Goal: Task Accomplishment & Management: Manage account settings

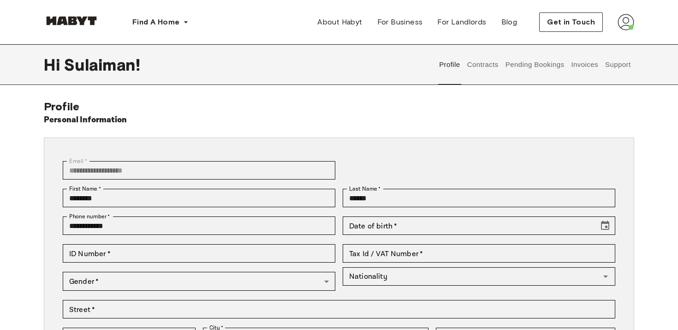
click at [496, 69] on button "Contracts" at bounding box center [483, 64] width 34 height 41
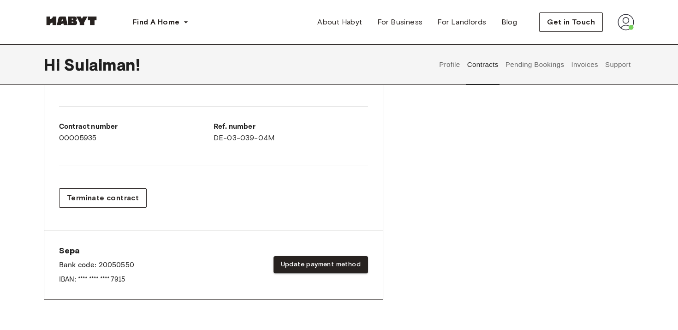
scroll to position [241, 0]
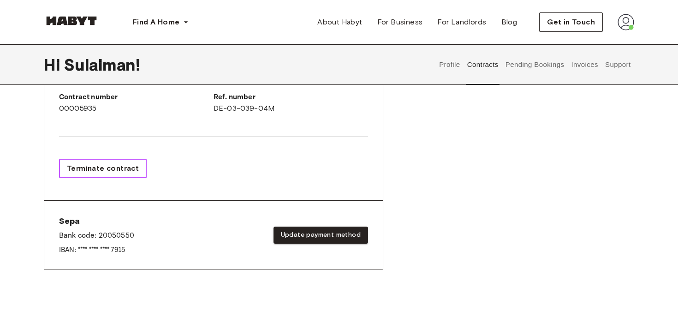
click at [95, 173] on span "Terminate contract" at bounding box center [103, 168] width 72 height 11
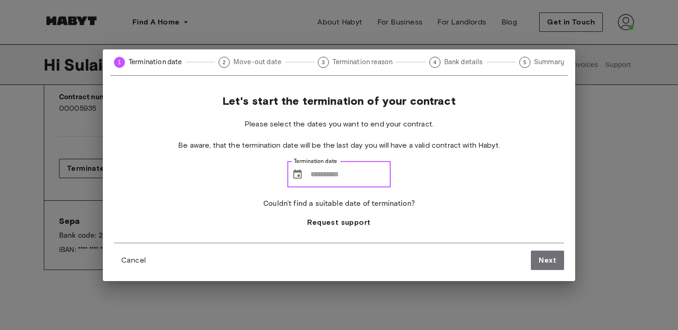
click at [312, 179] on input "Termination date" at bounding box center [350, 174] width 80 height 26
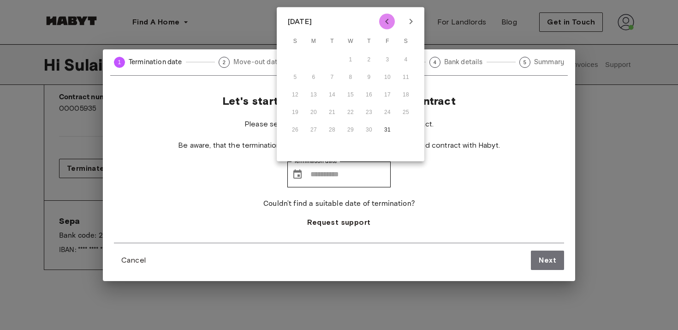
click at [382, 18] on icon "Previous month" at bounding box center [386, 21] width 11 height 11
click at [408, 98] on div "14 15 16 17 18 19 20" at bounding box center [351, 95] width 148 height 17
click at [405, 21] on icon "Next month" at bounding box center [410, 21] width 11 height 11
click at [390, 23] on icon "Previous month" at bounding box center [386, 21] width 11 height 11
click at [406, 18] on icon "Next month" at bounding box center [410, 21] width 11 height 11
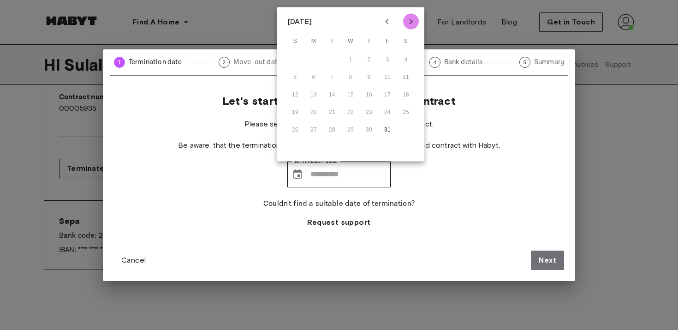
click at [406, 18] on icon "Next month" at bounding box center [410, 21] width 11 height 11
click at [383, 22] on icon "Previous month" at bounding box center [386, 21] width 11 height 11
click at [391, 136] on button "31" at bounding box center [387, 130] width 17 height 17
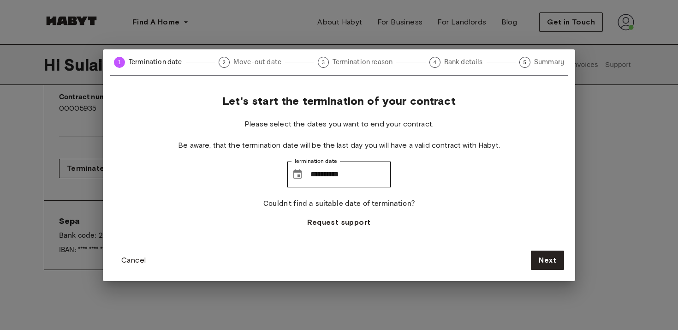
type input "**********"
click at [551, 255] on span "Next" at bounding box center [548, 260] width 18 height 11
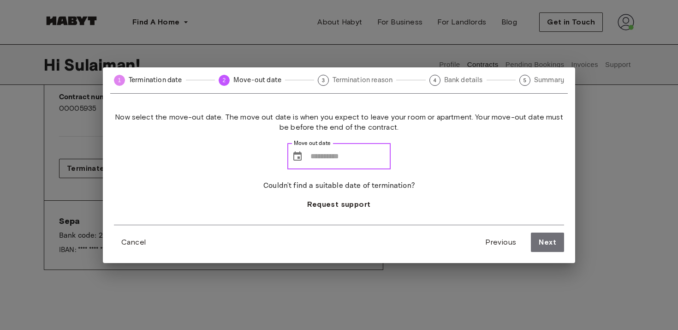
click at [314, 152] on input "Move out date" at bounding box center [350, 156] width 80 height 26
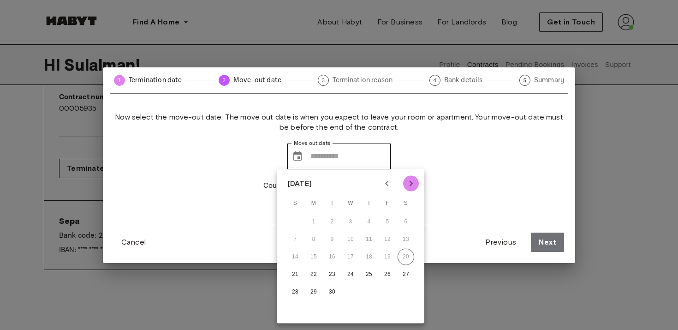
click at [412, 187] on icon "Next month" at bounding box center [410, 183] width 11 height 11
click at [414, 187] on icon "Next month" at bounding box center [410, 183] width 11 height 11
click at [381, 182] on icon "Previous month" at bounding box center [386, 183] width 11 height 11
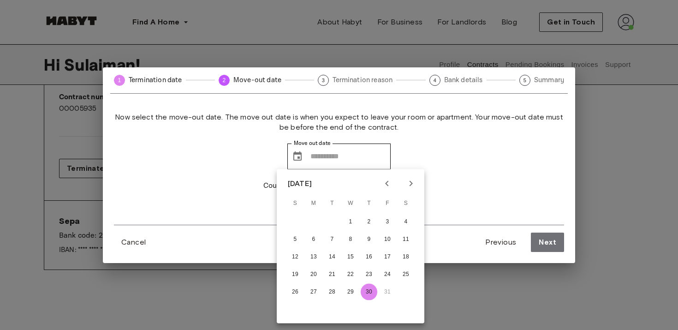
click at [370, 295] on button "30" at bounding box center [369, 292] width 17 height 17
type input "**********"
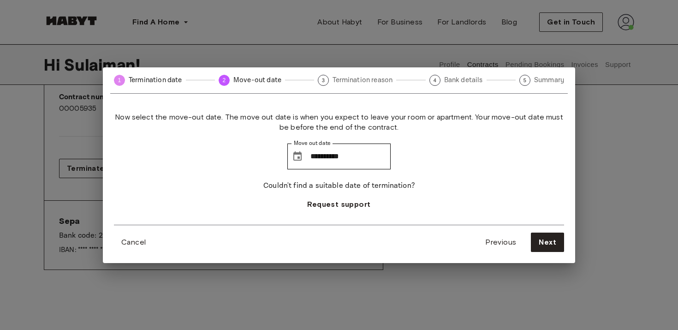
click at [550, 251] on div "**********" at bounding box center [339, 182] width 472 height 162
click at [550, 246] on span "Next" at bounding box center [548, 242] width 18 height 11
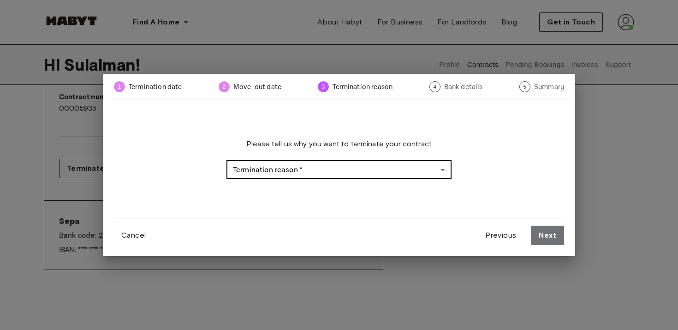
click at [352, 162] on body "Find A Home Europe Amsterdam Berlin Frankfurt Hamburg Lisbon Madrid Milan Moden…" at bounding box center [339, 248] width 678 height 979
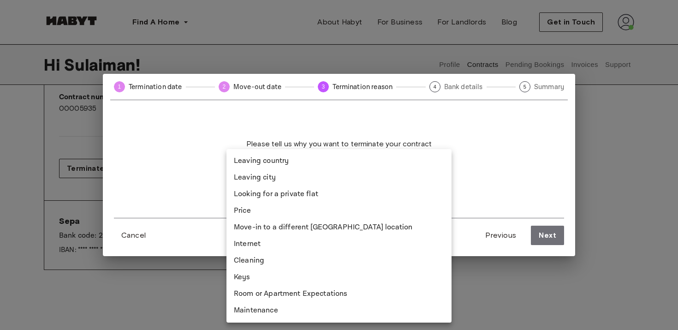
click at [294, 195] on li "Looking for a private flat" at bounding box center [338, 194] width 225 height 17
type input "**********"
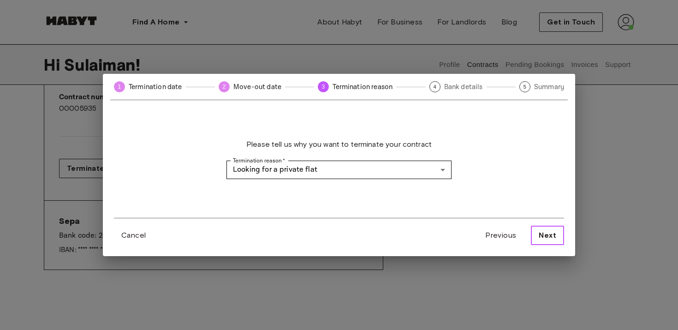
click at [545, 234] on span "Next" at bounding box center [548, 235] width 18 height 11
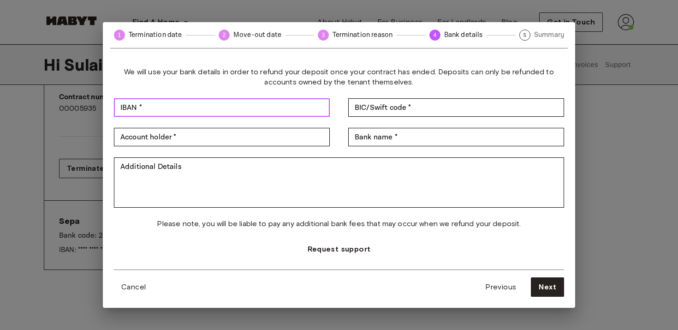
click at [275, 107] on input "IBAN *" at bounding box center [222, 107] width 216 height 18
type input "**********"
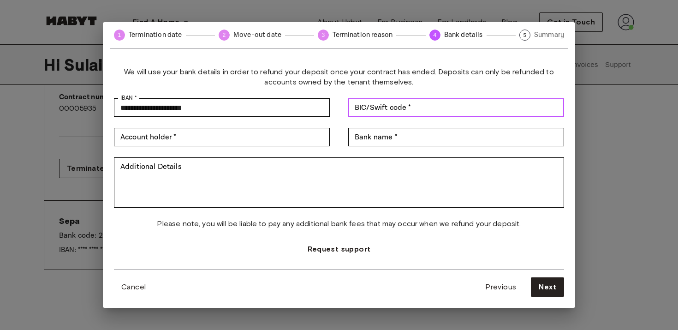
click at [385, 106] on div "BIC/Swift code * BIC/Swift code *" at bounding box center [456, 107] width 216 height 18
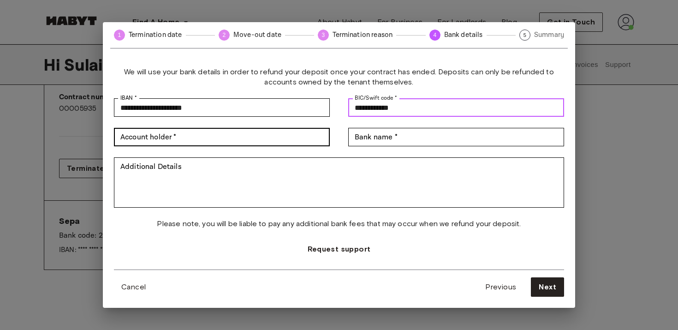
type input "**********"
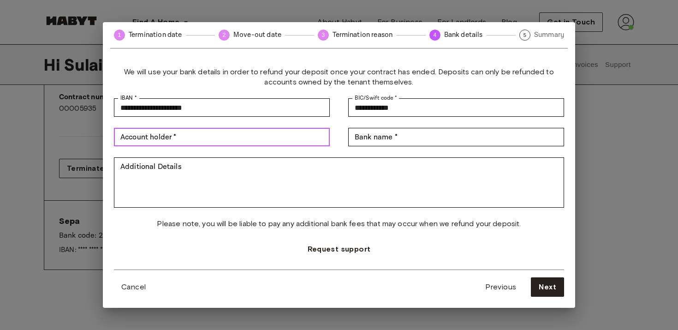
click at [169, 144] on input "Account holder *" at bounding box center [222, 137] width 216 height 18
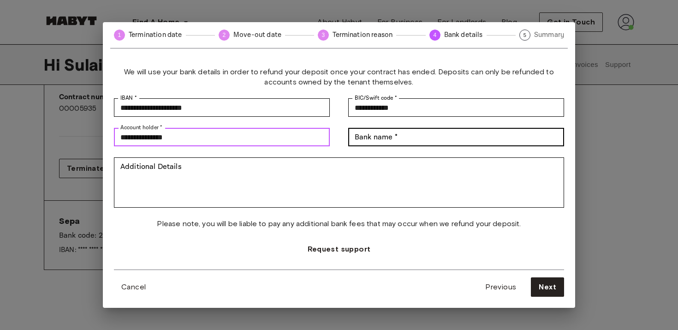
type input "**********"
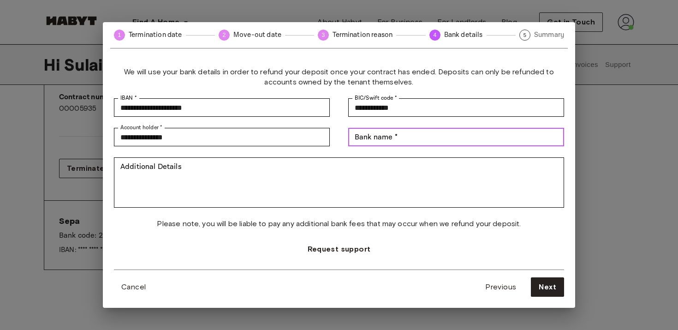
click at [424, 137] on input "Bank name *" at bounding box center [456, 137] width 216 height 18
type input "*****"
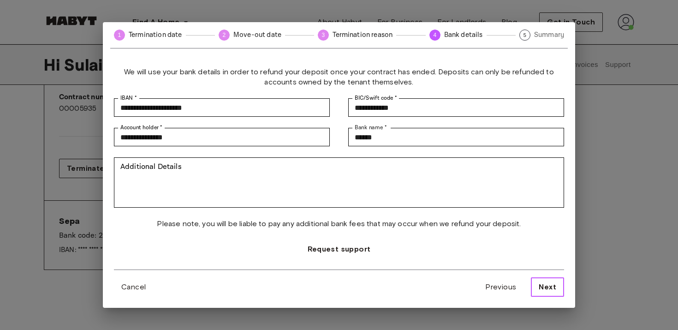
click at [540, 281] on span "Next" at bounding box center [548, 286] width 18 height 11
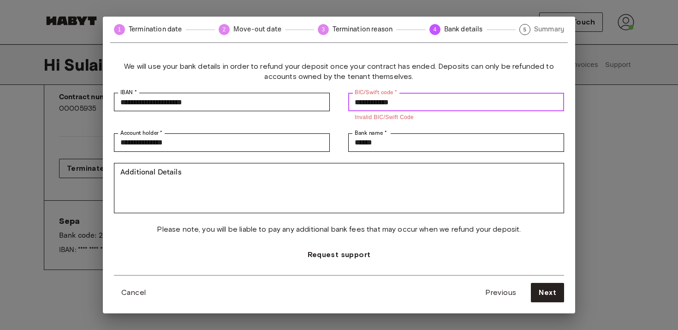
click at [422, 101] on input "**********" at bounding box center [456, 102] width 216 height 18
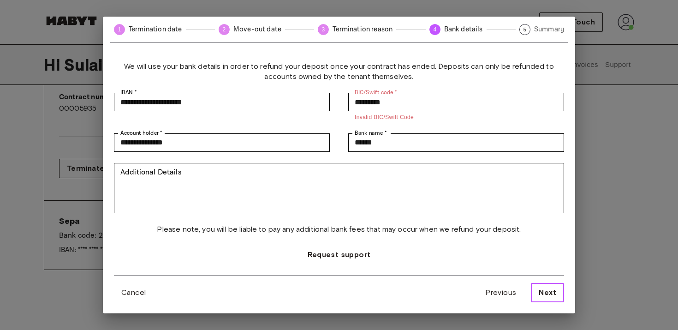
click at [554, 294] on span "Next" at bounding box center [548, 292] width 18 height 11
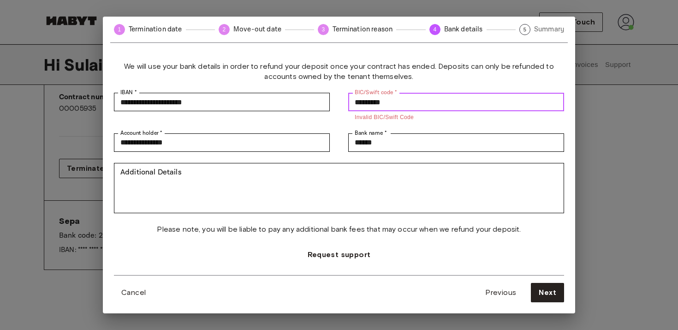
click at [421, 107] on input "*********" at bounding box center [456, 102] width 216 height 18
type input "**********"
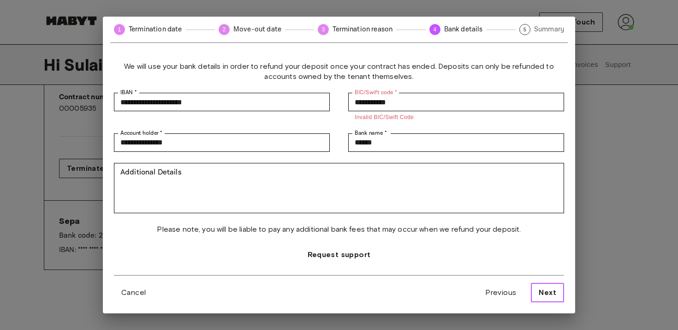
click at [560, 296] on button "Next" at bounding box center [547, 292] width 33 height 19
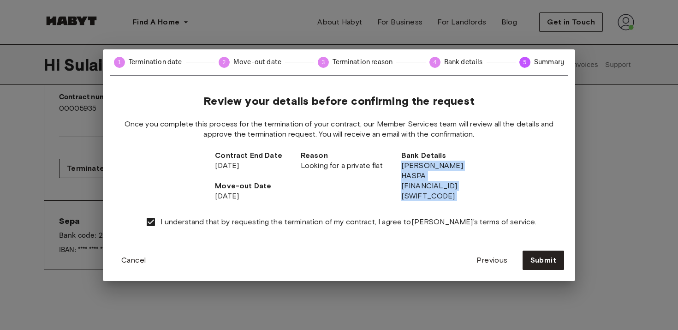
drag, startPoint x: 384, startPoint y: 165, endPoint x: 441, endPoint y: 214, distance: 75.5
click at [441, 214] on div "Review your details before confirming the request Once you complete this proces…" at bounding box center [339, 168] width 450 height 148
click at [445, 216] on div "I understand that by requesting the termination of my contract, I agree to Haby…" at bounding box center [338, 221] width 395 height 19
drag, startPoint x: 434, startPoint y: 192, endPoint x: 345, endPoint y: 179, distance: 89.9
click at [345, 179] on div "Contract End Date 31.10.2025 Move-out Date 30.10.2025 Reason Looking for a priv…" at bounding box center [339, 175] width 248 height 51
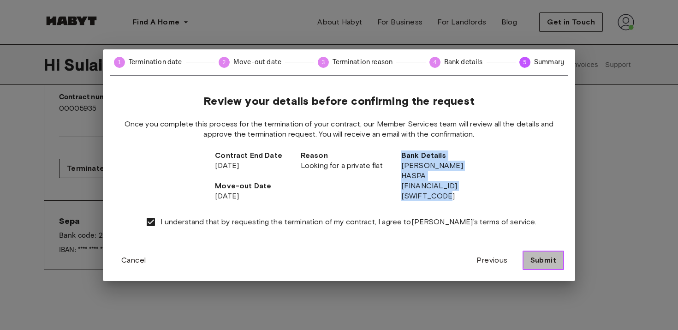
click at [557, 261] on button "Submit" at bounding box center [543, 259] width 42 height 19
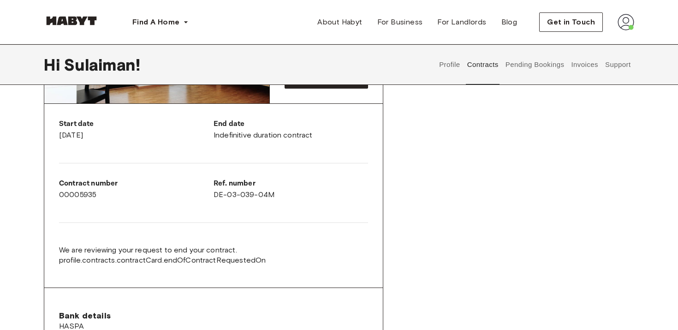
scroll to position [152, 0]
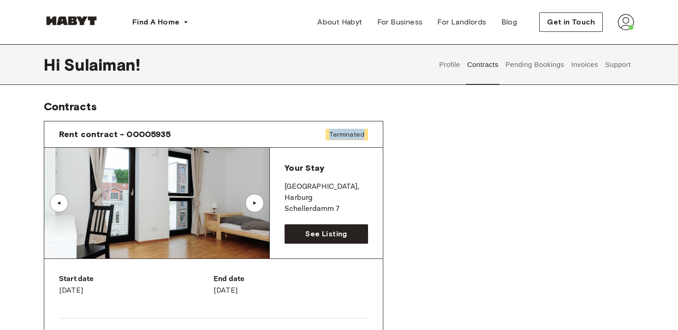
drag, startPoint x: 368, startPoint y: 129, endPoint x: 297, endPoint y: 121, distance: 71.4
click at [298, 121] on div "Rent contract - 00005935 Terminated" at bounding box center [213, 134] width 338 height 26
click at [623, 21] on img at bounding box center [625, 22] width 17 height 17
click at [596, 61] on span "Log out" at bounding box center [600, 61] width 28 height 11
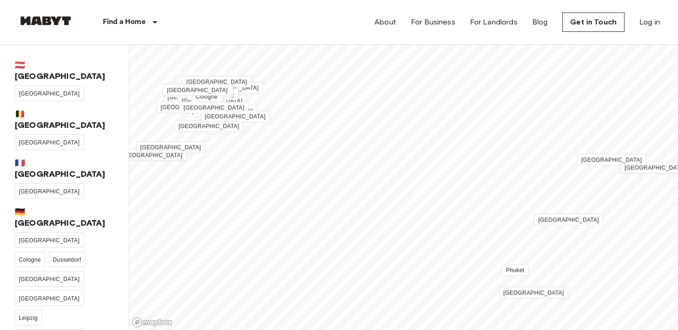
click at [646, 14] on div "About For Business For Landlords Blog Get in Touch Log in" at bounding box center [516, 22] width 285 height 44
click at [652, 21] on link "Log in" at bounding box center [649, 22] width 21 height 11
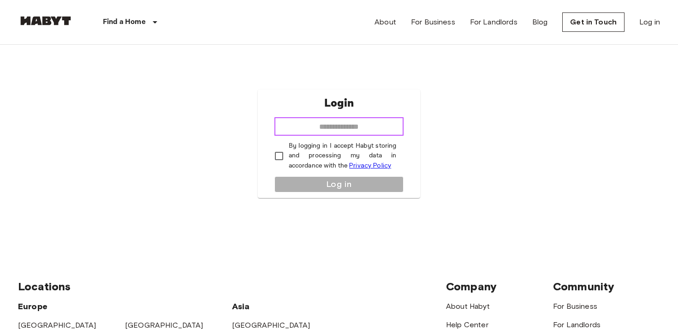
click at [297, 130] on input "email" at bounding box center [339, 126] width 130 height 18
type input "**********"
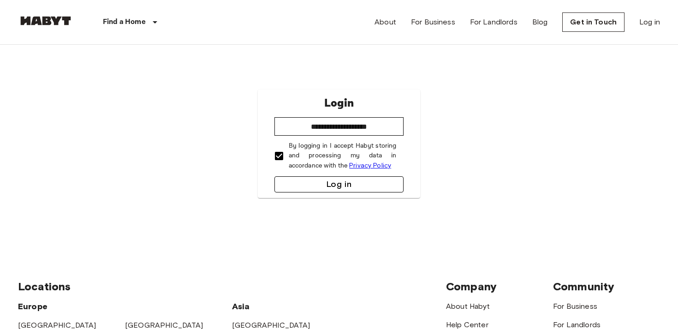
click at [300, 190] on button "Log in" at bounding box center [339, 184] width 130 height 16
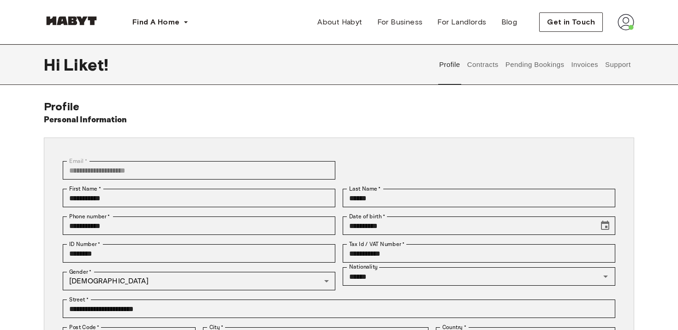
click at [476, 59] on button "Contracts" at bounding box center [483, 64] width 34 height 41
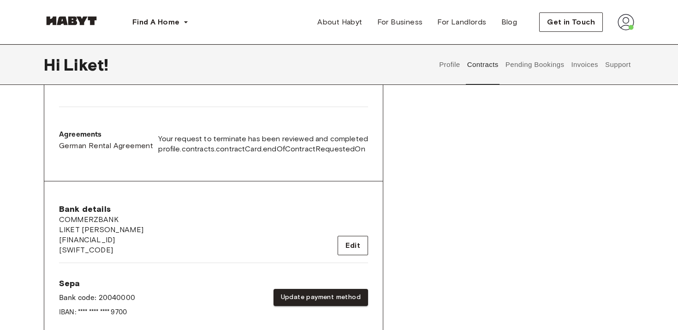
scroll to position [275, 0]
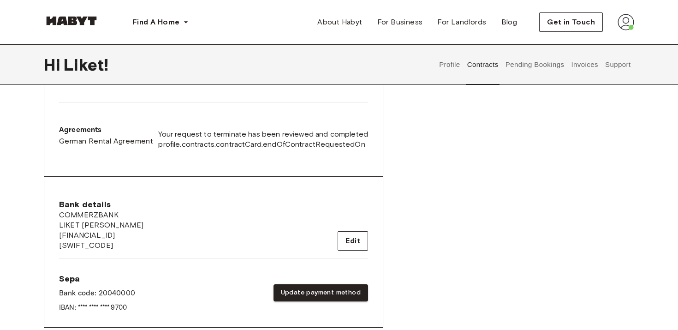
click at [245, 148] on span "profile.contracts.contractCard.endOfContractRequestedOn" at bounding box center [263, 144] width 210 height 10
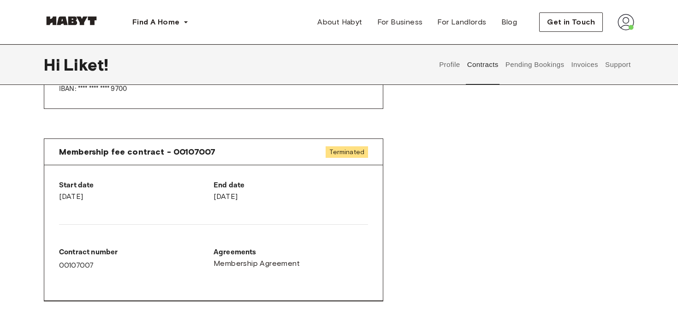
scroll to position [492, 0]
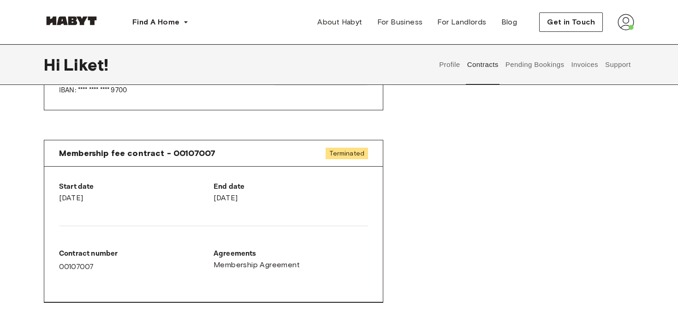
drag, startPoint x: 279, startPoint y: 203, endPoint x: 171, endPoint y: 203, distance: 107.9
click at [171, 203] on div "Start date April 21st, 2025 End date January 1st, 2026 Contract number 00107007…" at bounding box center [213, 234] width 338 height 136
click at [319, 225] on div at bounding box center [213, 225] width 309 height 15
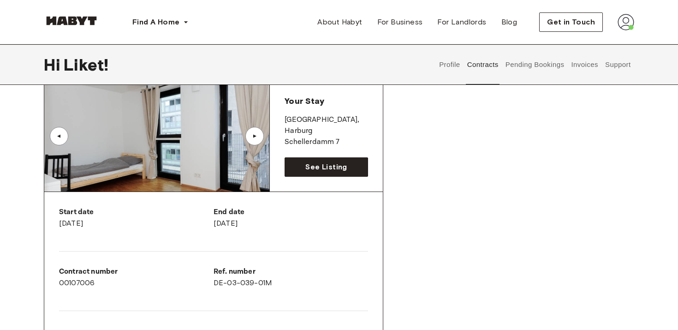
scroll to position [0, 0]
